Goal: Information Seeking & Learning: Learn about a topic

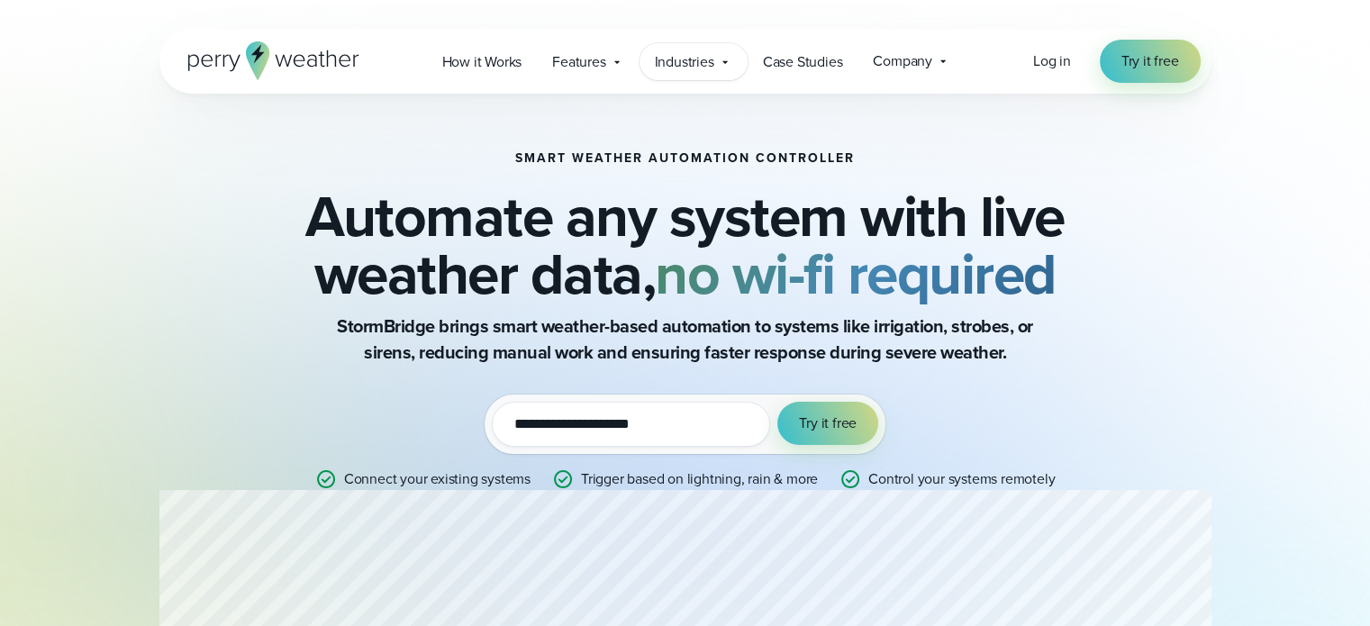
click at [688, 67] on span "Industries" at bounding box center [684, 62] width 59 height 22
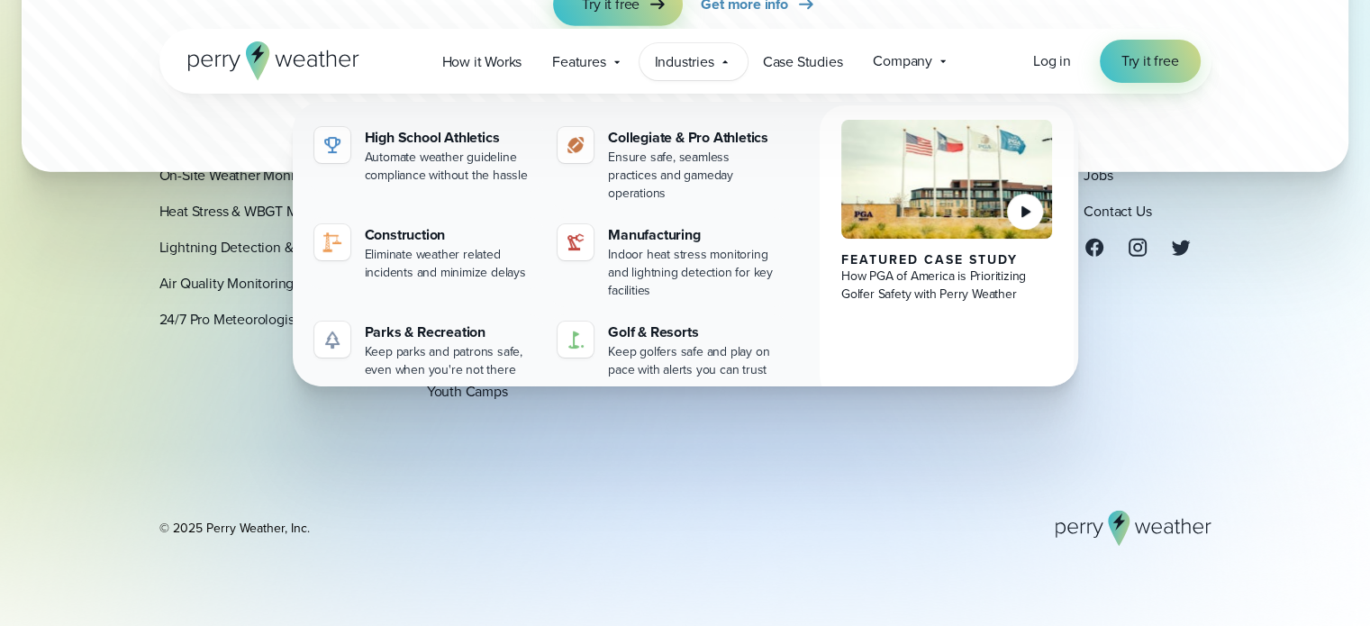
scroll to position [5382, 0]
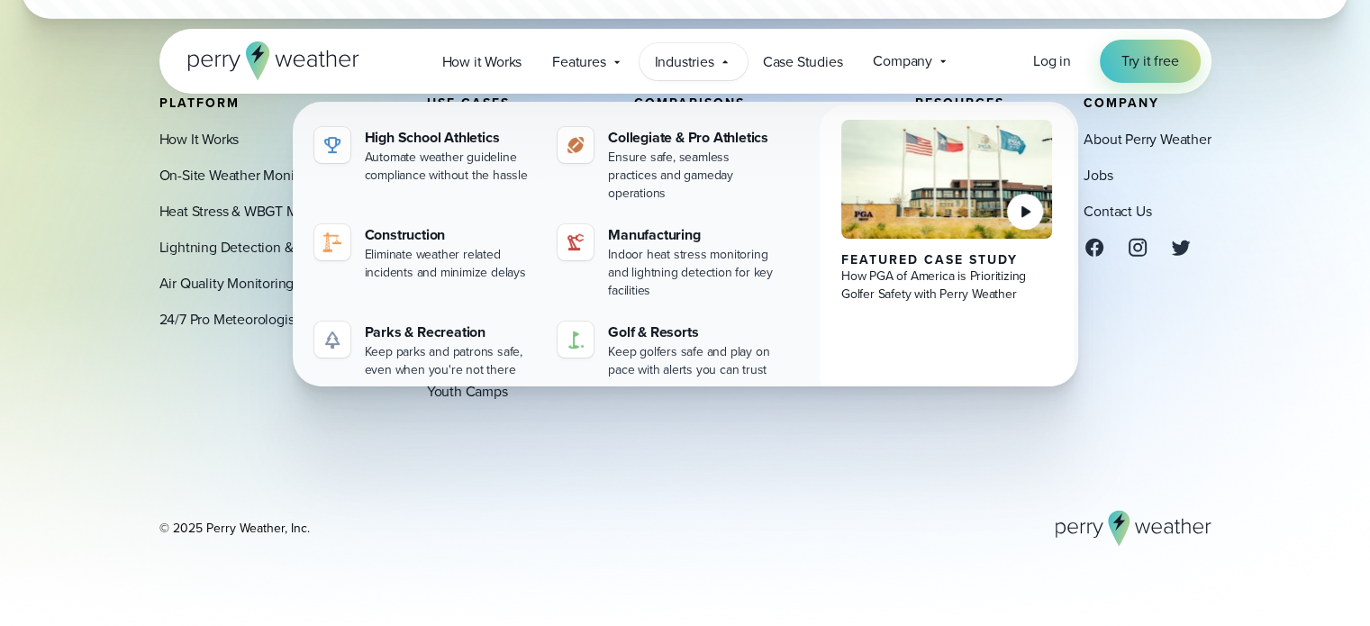
click at [587, 482] on div "Platform How It Works On-Site Weather Monitoring Station Heat Stress & WBGT Mon…" at bounding box center [685, 321] width 1052 height 451
